Goal: Understand process/instructions: Learn about a topic

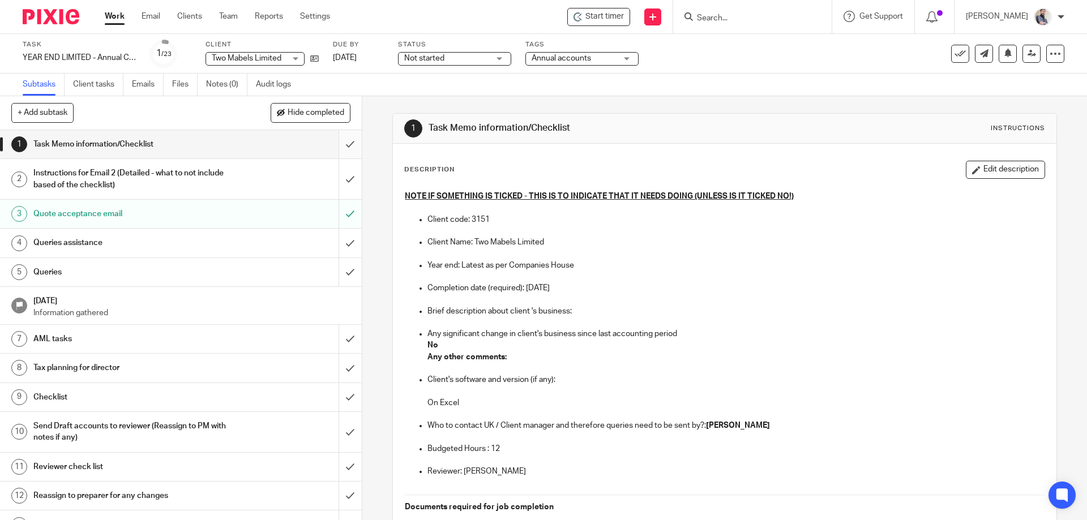
scroll to position [296, 0]
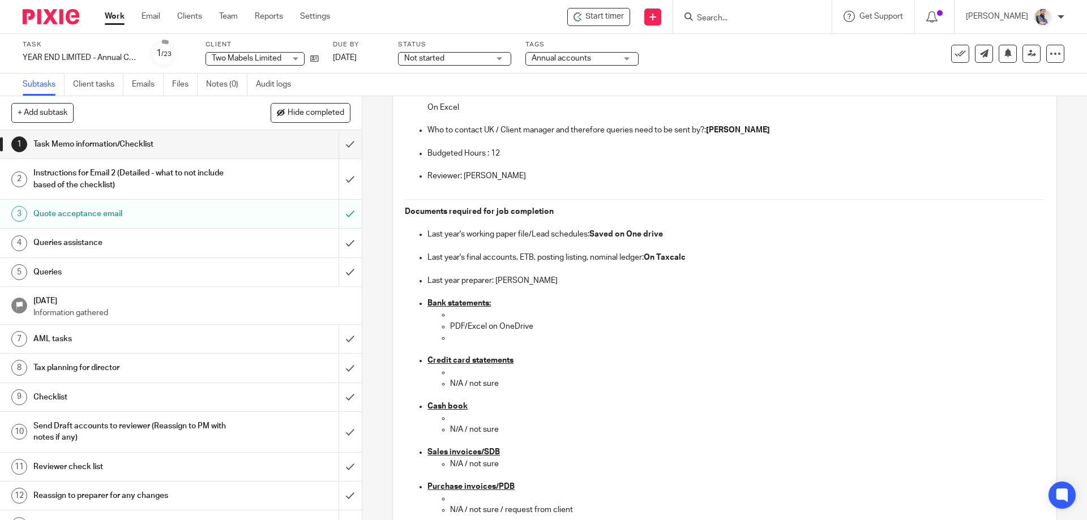
click at [301, 190] on div "Instructions for Email 2 (Detailed - what to not include based of the checklist)" at bounding box center [180, 179] width 294 height 29
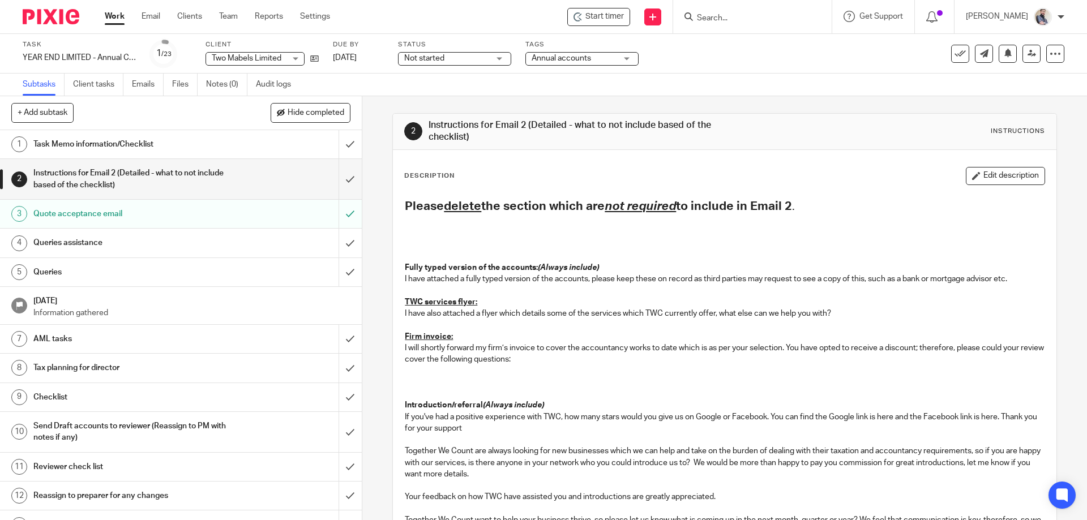
click at [103, 133] on link "1 Task Memo information/Checklist" at bounding box center [169, 144] width 339 height 28
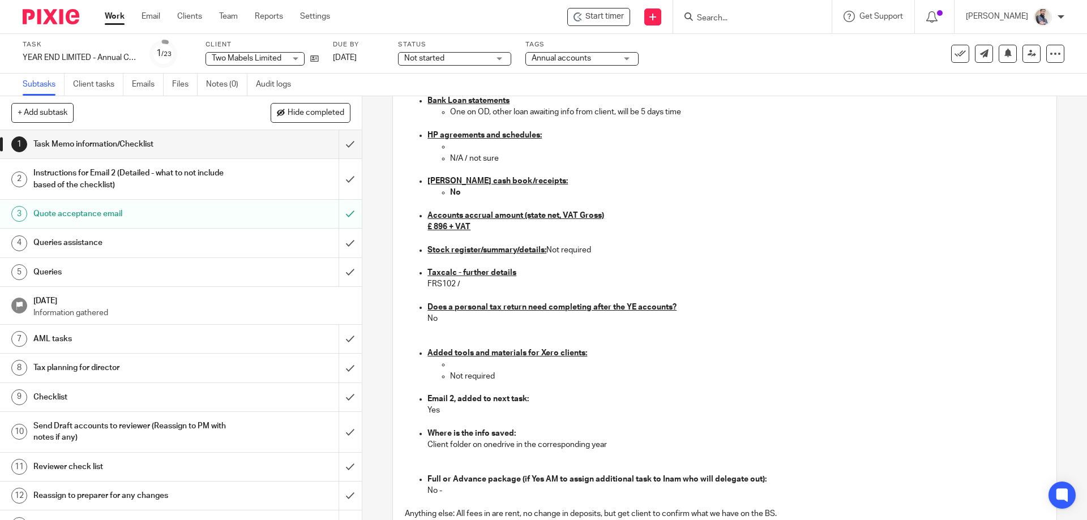
scroll to position [982, 0]
